Goal: Task Accomplishment & Management: Complete application form

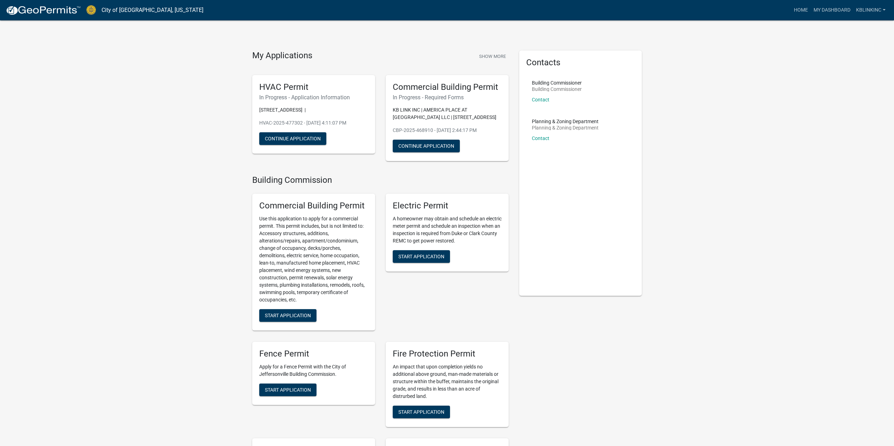
drag, startPoint x: 149, startPoint y: 277, endPoint x: 110, endPoint y: 262, distance: 41.9
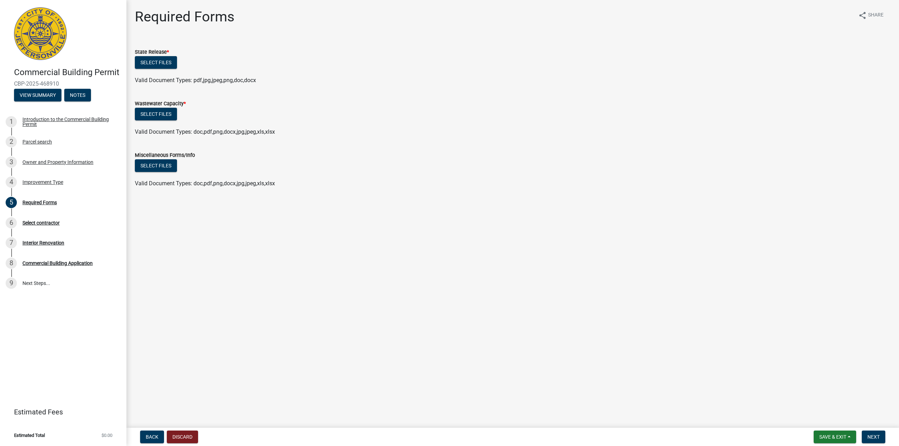
drag, startPoint x: 498, startPoint y: 78, endPoint x: 457, endPoint y: 42, distance: 54.1
click at [496, 76] on wm-upload "Select files Valid Document Types: pdf,jpg,jpeg,png,doc,docx" at bounding box center [513, 70] width 756 height 28
